Goal: Task Accomplishment & Management: Complete application form

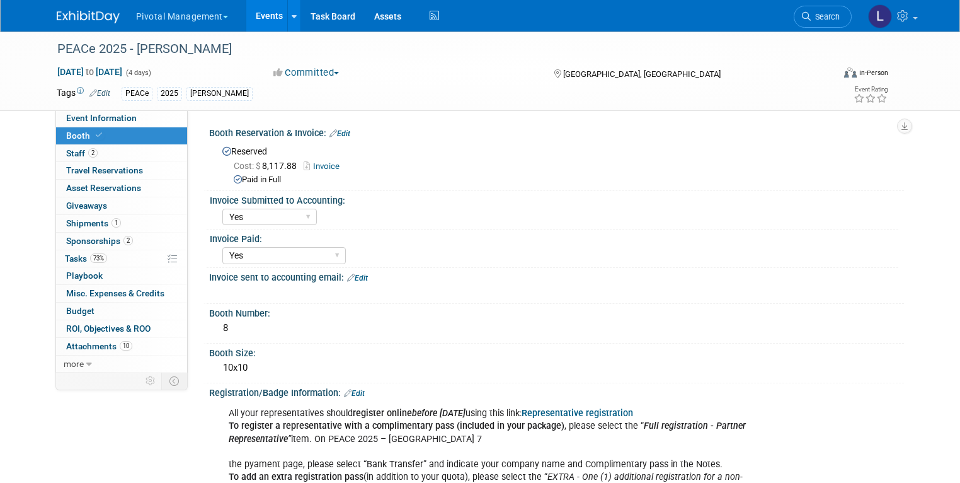
select select "Yes"
click at [66, 136] on span "Booth" at bounding box center [85, 135] width 38 height 10
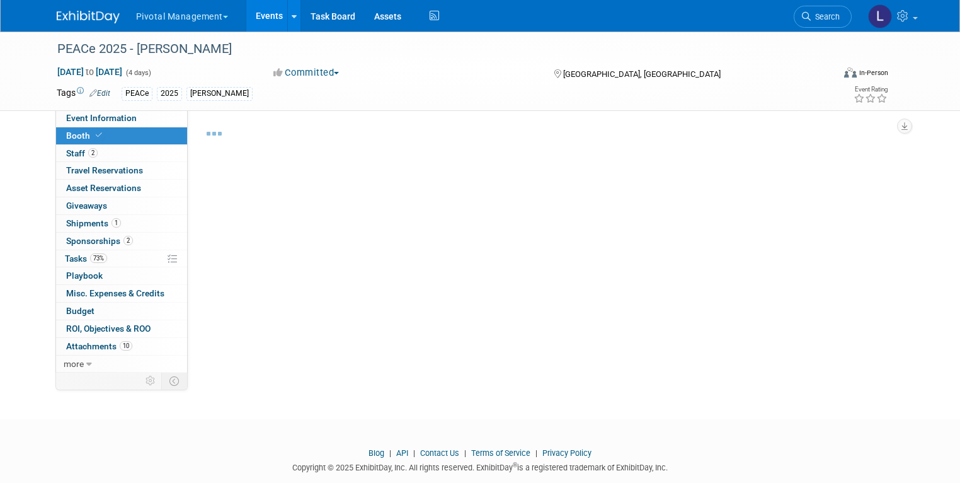
select select "Yes"
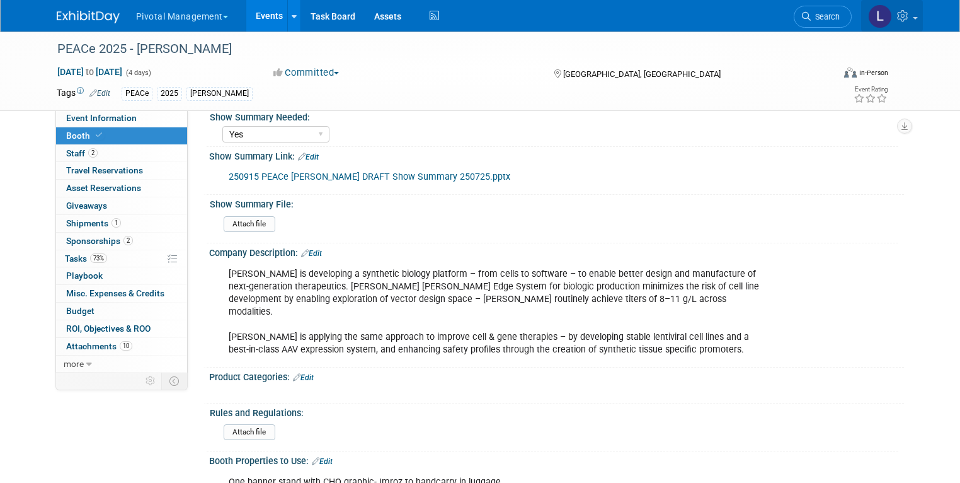
scroll to position [589, 0]
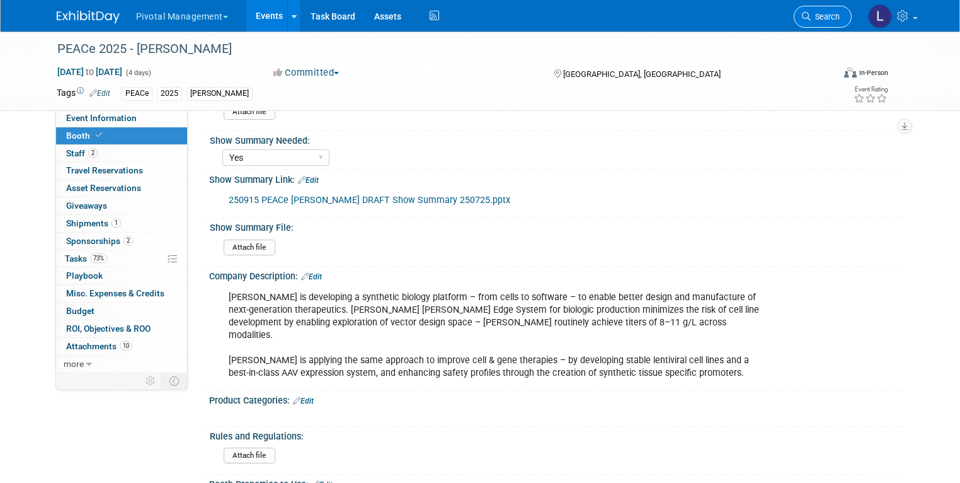
click at [827, 6] on link "Search" at bounding box center [823, 17] width 58 height 22
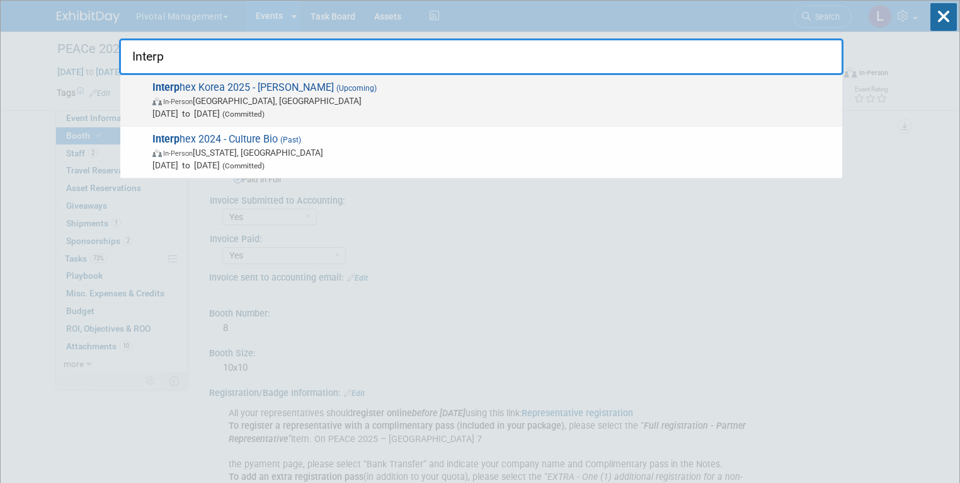
type input "Interp"
click at [237, 114] on span "[DATE] to [DATE] (Committed)" at bounding box center [495, 113] width 684 height 13
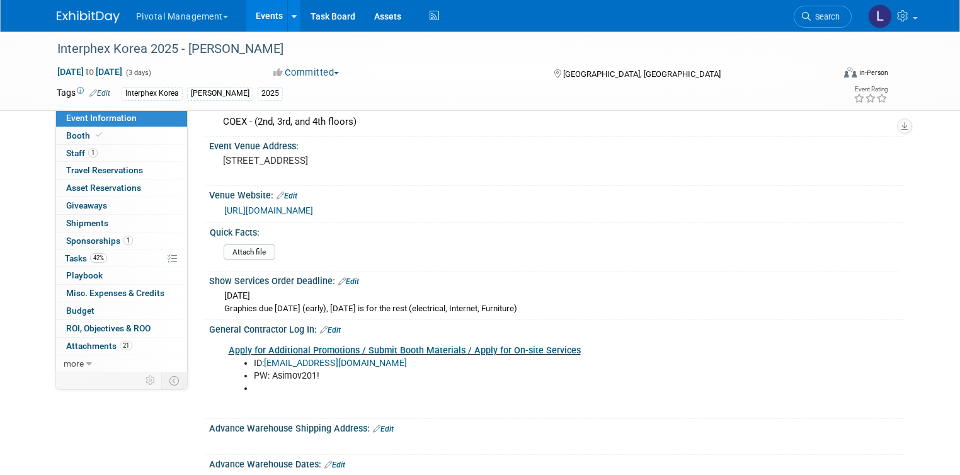
scroll to position [1081, 0]
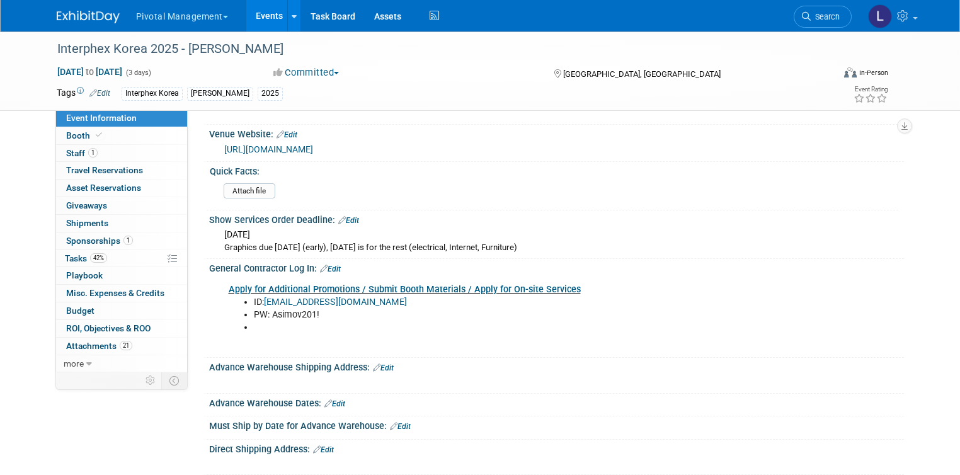
click at [454, 284] on link "Apply for Additional Promotions / Submit Booth Materials / Apply for On-site Se…" at bounding box center [405, 289] width 352 height 11
